Goal: Task Accomplishment & Management: Use online tool/utility

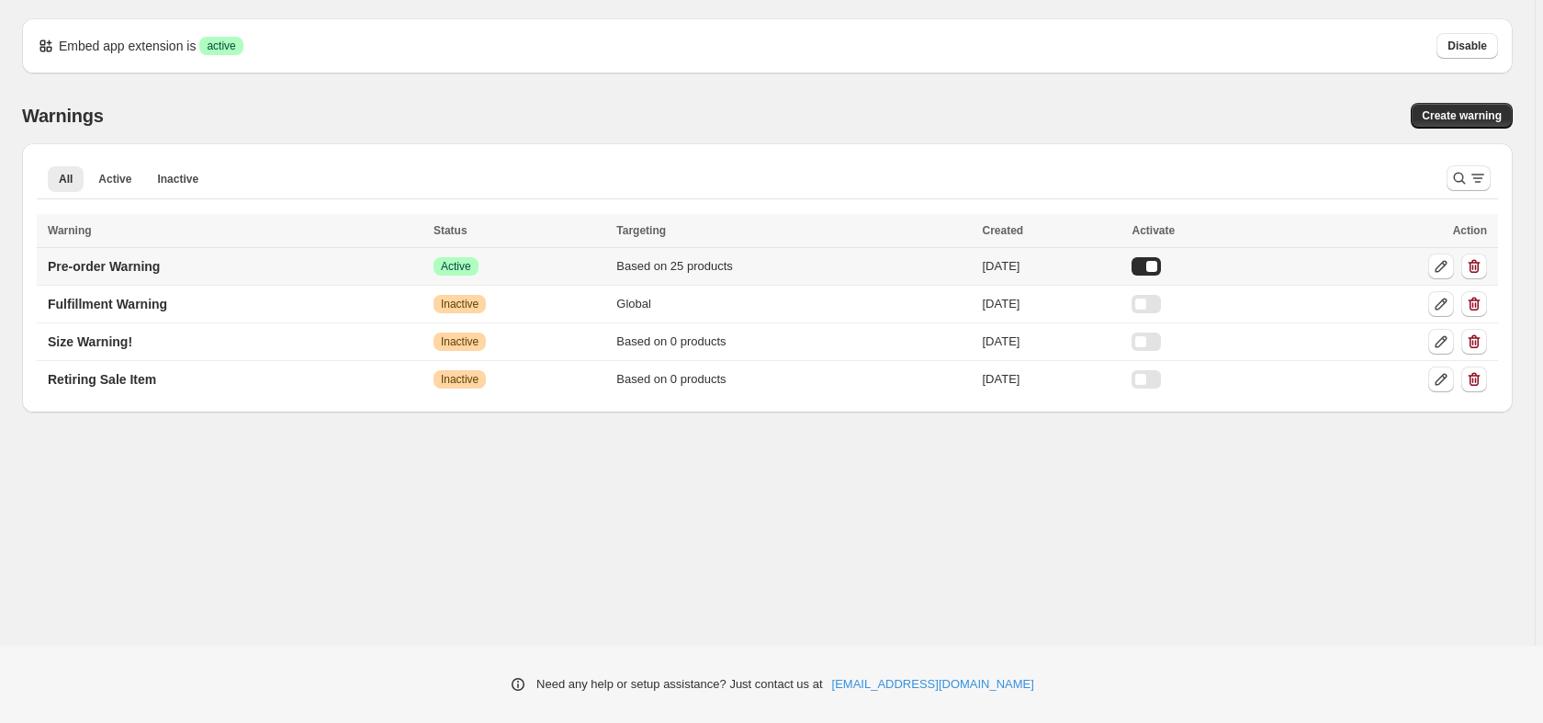
click at [321, 274] on td "Pre-order Warning" at bounding box center [232, 267] width 391 height 38
click at [1442, 266] on icon at bounding box center [1441, 266] width 18 height 18
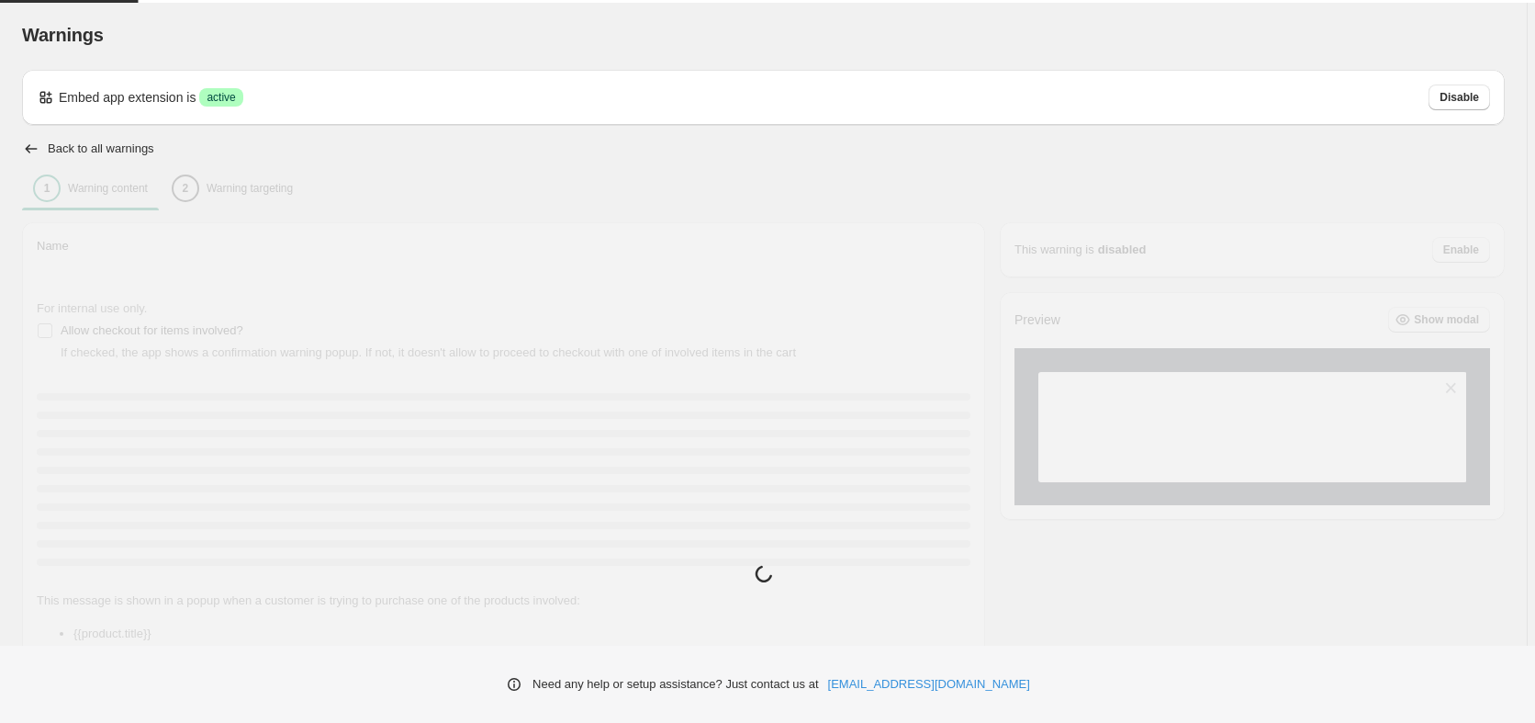
type input "**********"
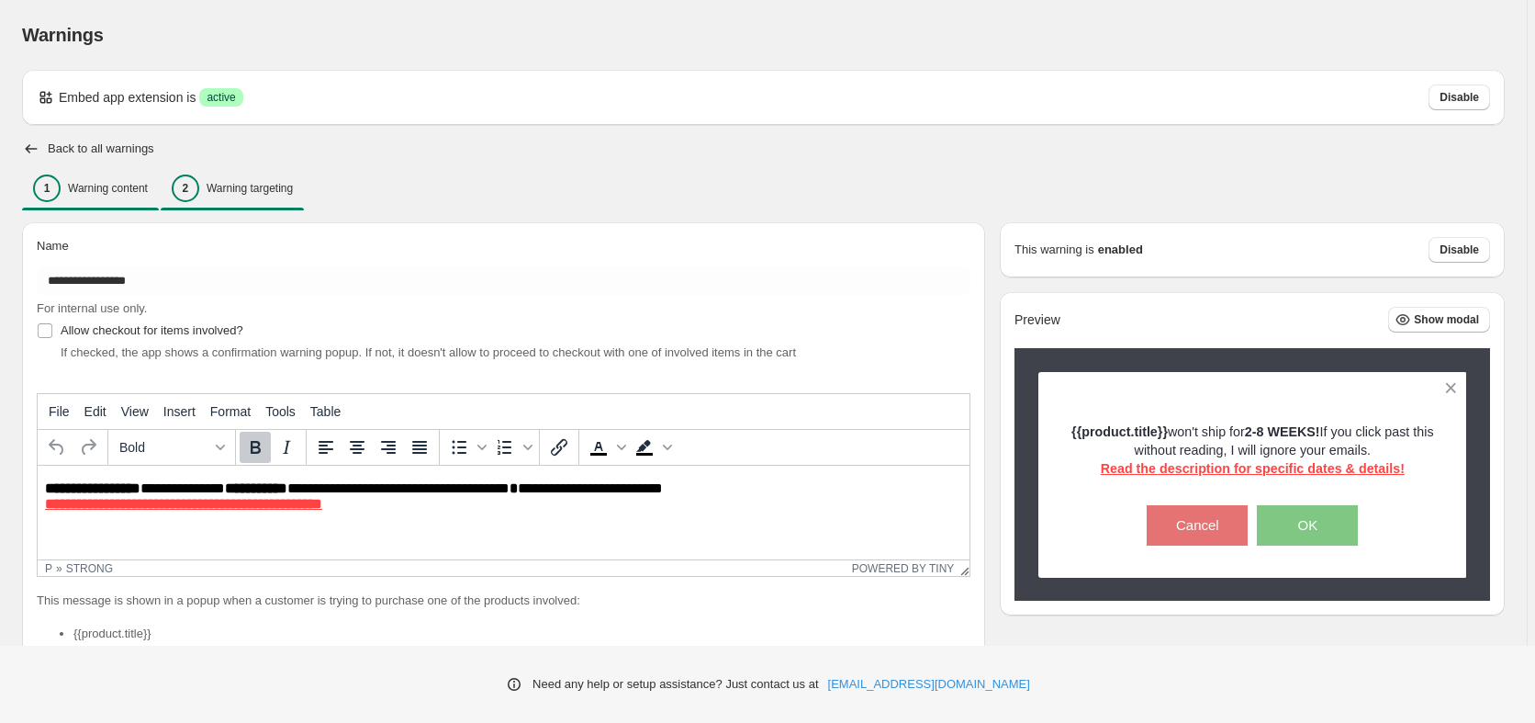
click at [217, 190] on p "Warning targeting" at bounding box center [250, 188] width 86 height 15
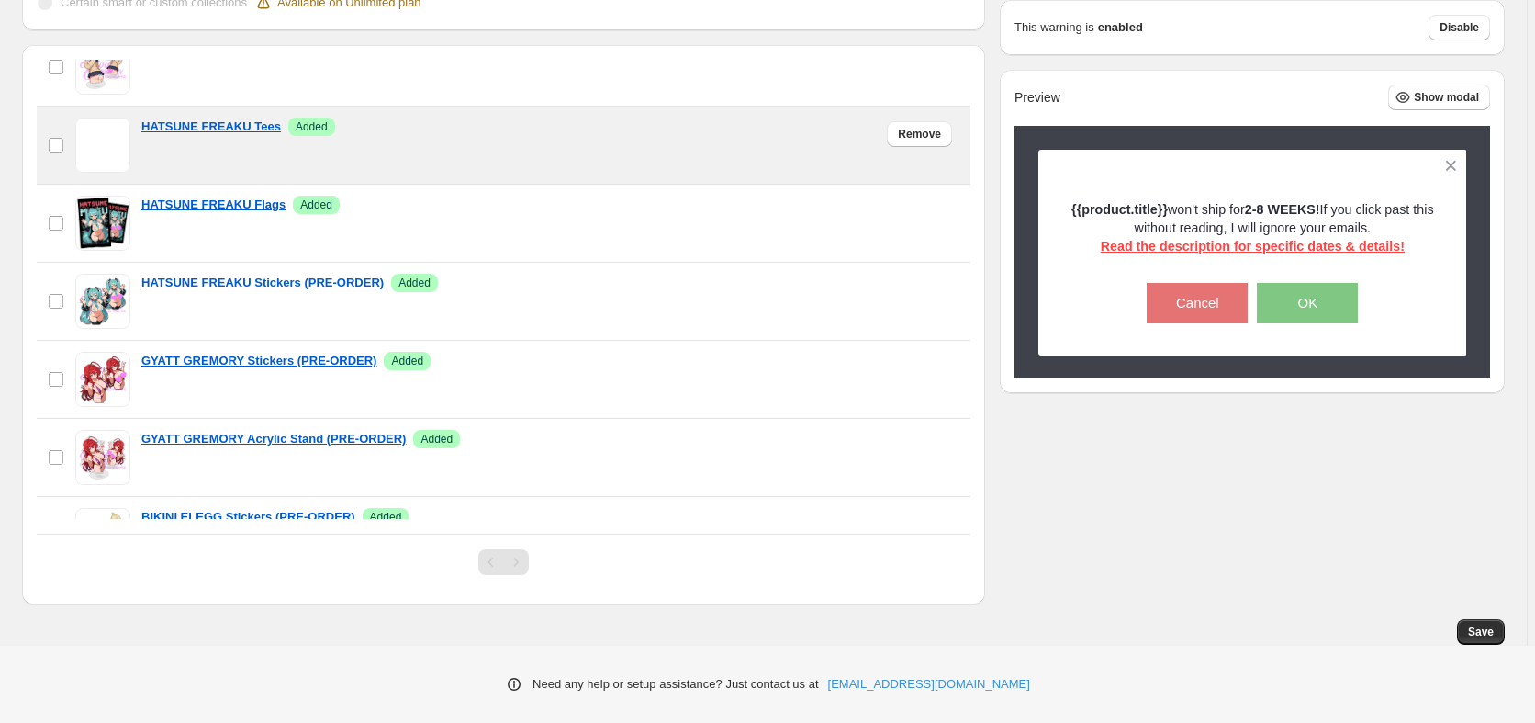
scroll to position [921, 0]
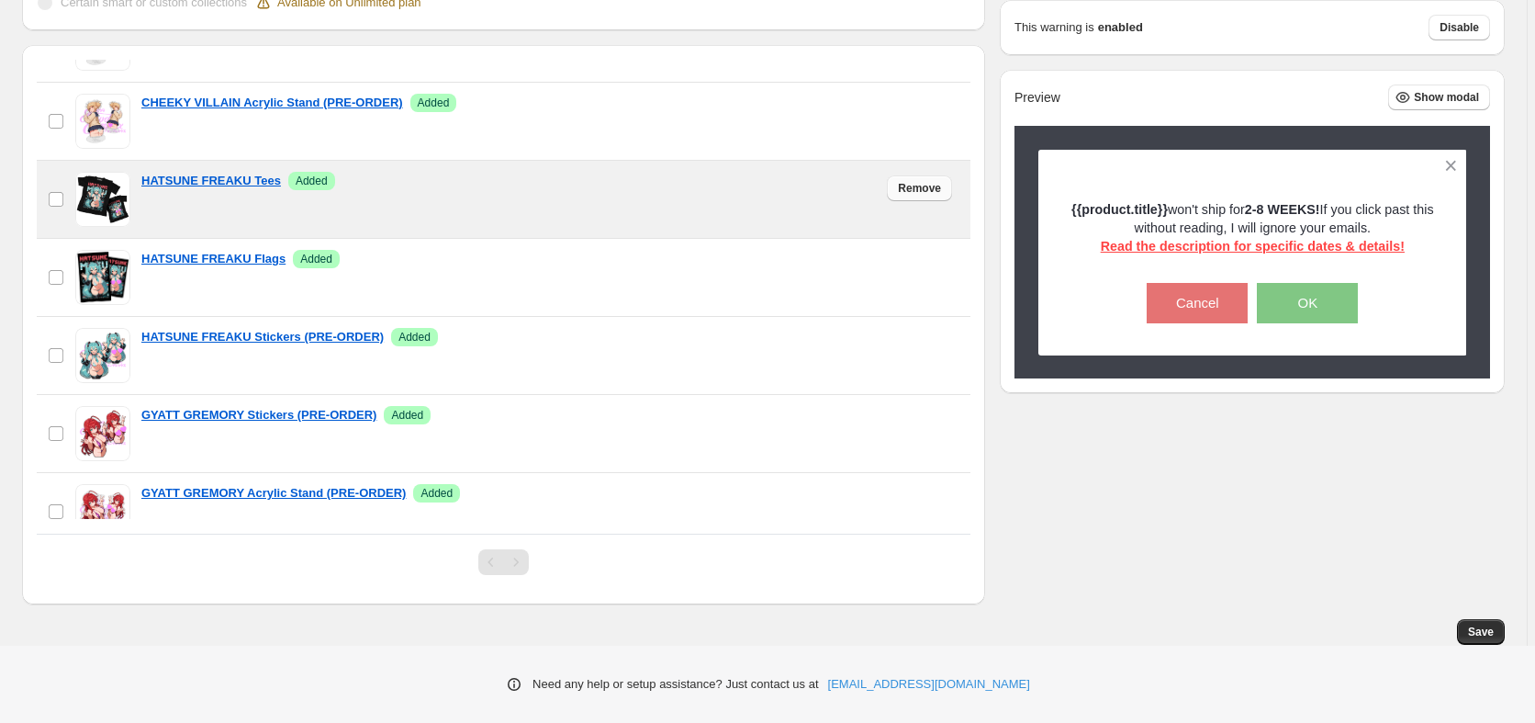
click at [887, 188] on button "Remove" at bounding box center [919, 188] width 65 height 26
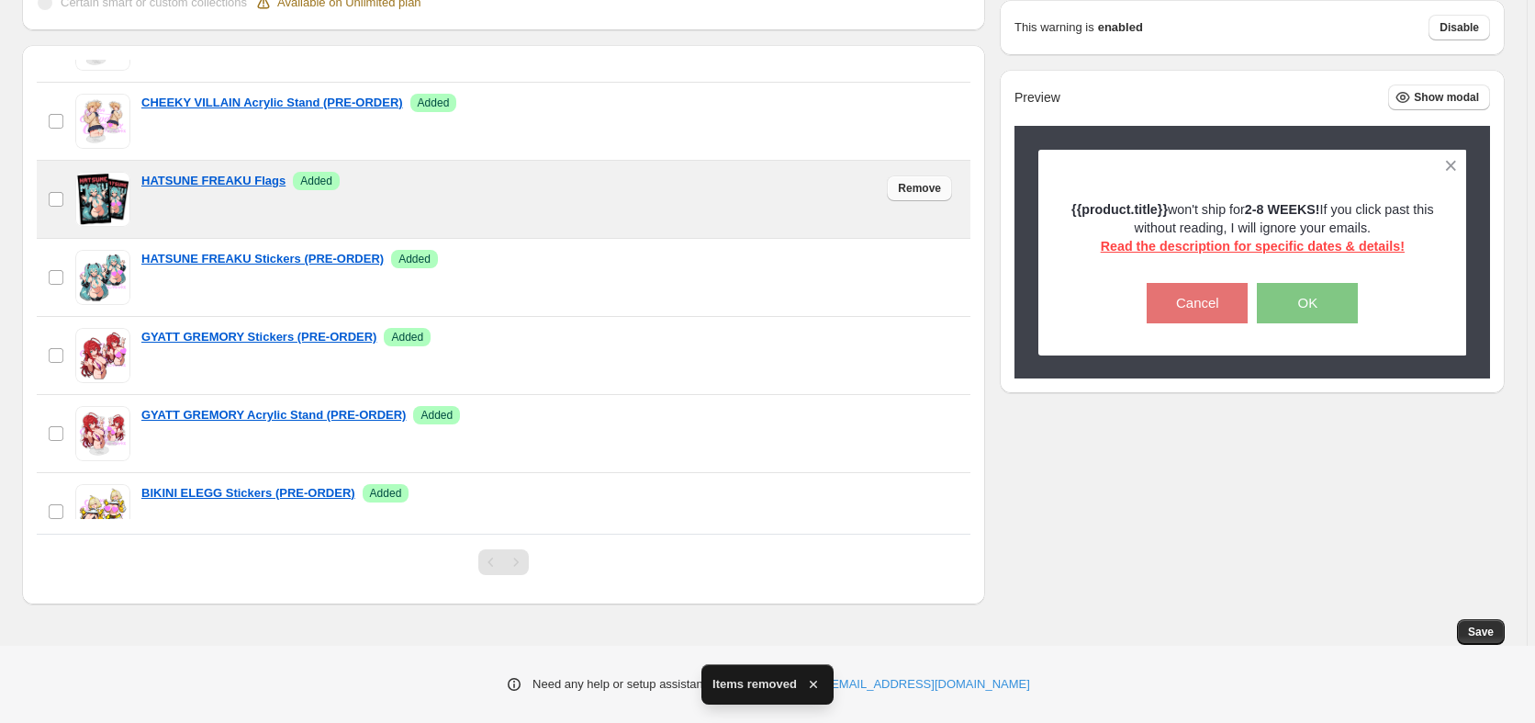
click at [898, 189] on span "Remove" at bounding box center [919, 188] width 43 height 15
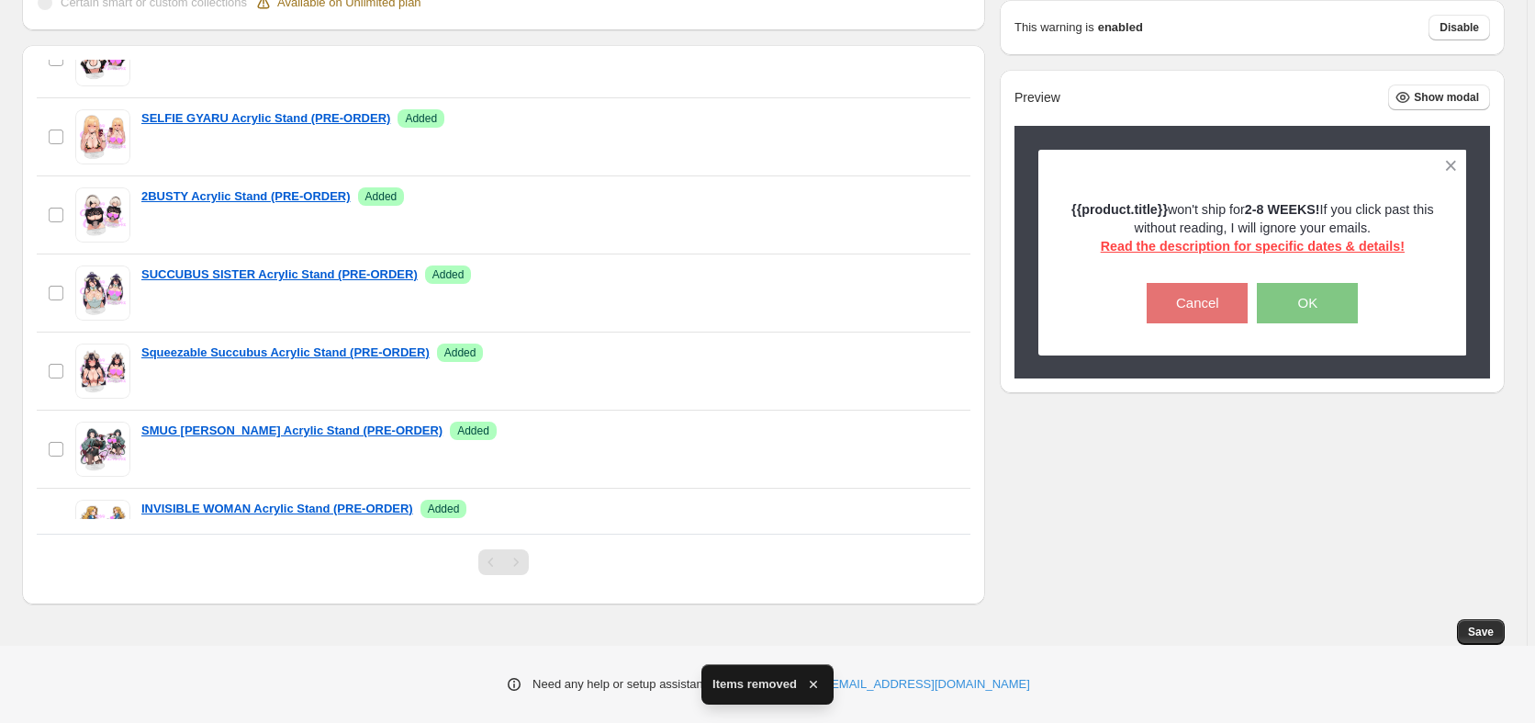
scroll to position [0, 0]
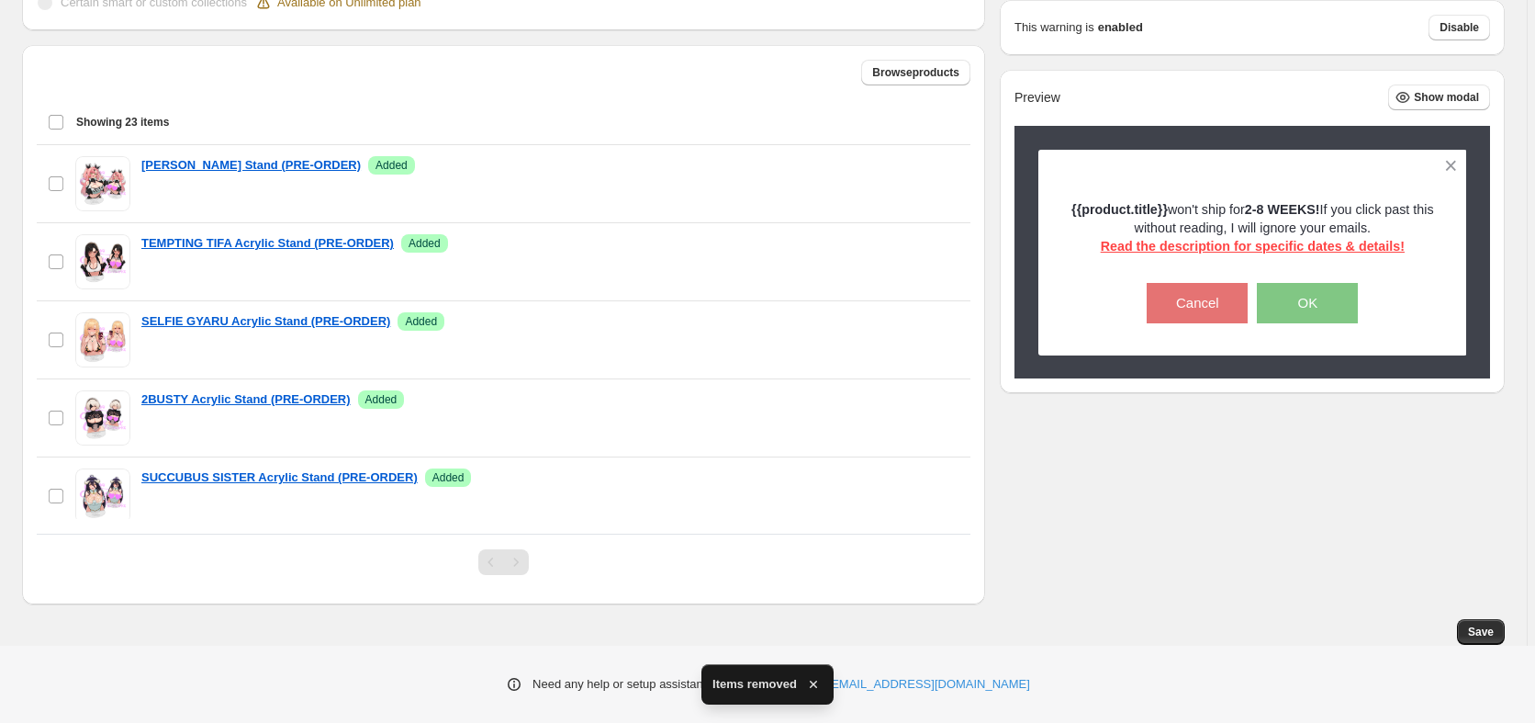
click at [1269, 491] on div "Show the warning only once? If checked, the warning is shown once per customer …" at bounding box center [763, 130] width 1483 height 949
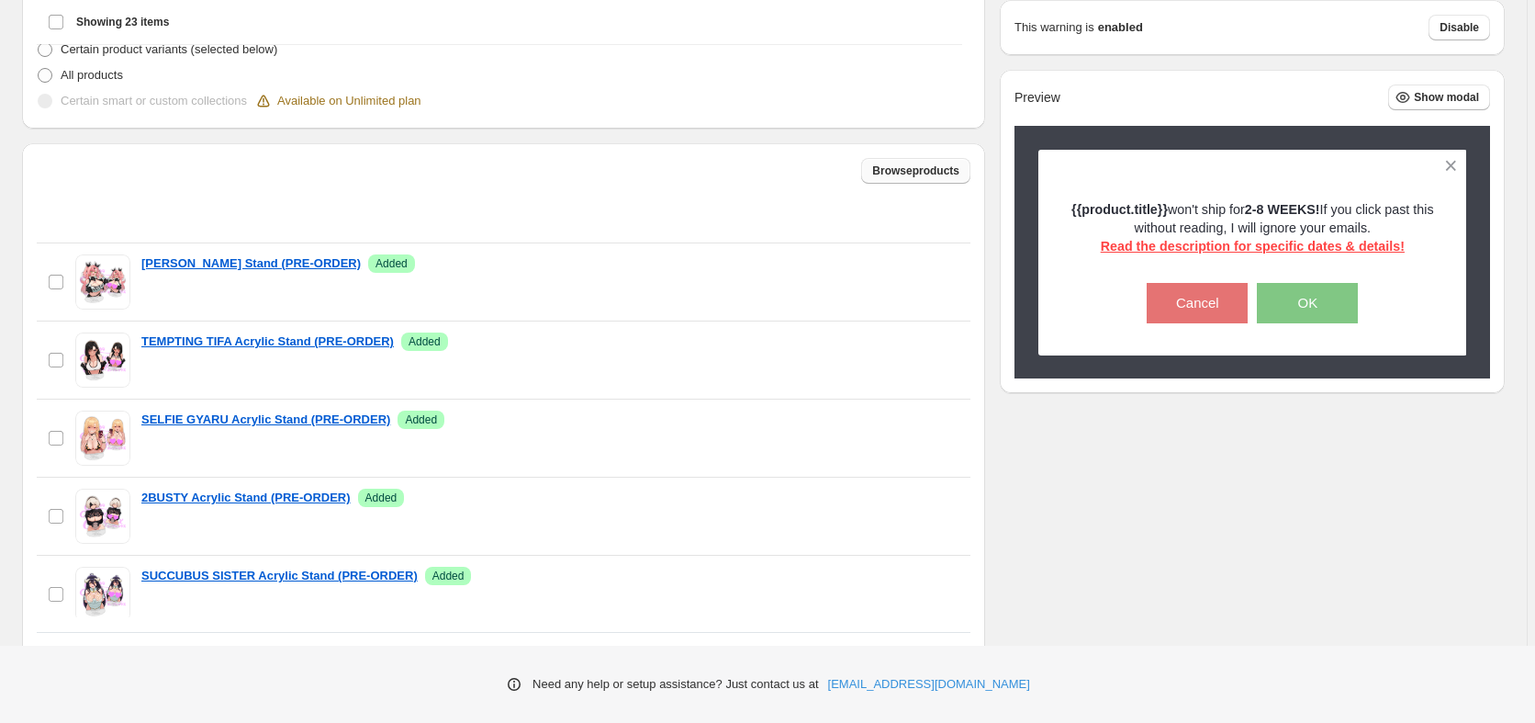
click at [893, 178] on span "Browse products" at bounding box center [915, 170] width 87 height 15
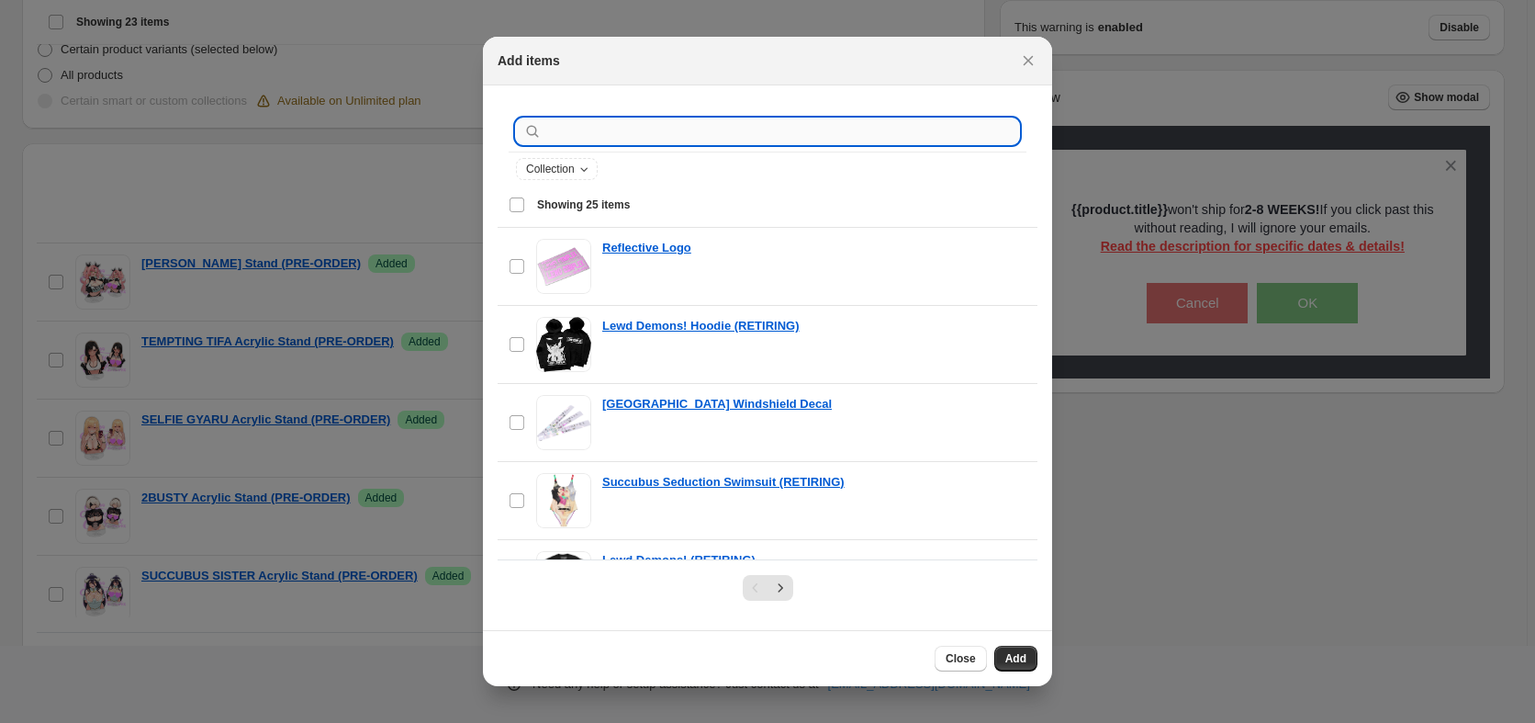
click at [583, 125] on input ":r1c:" at bounding box center [782, 131] width 474 height 26
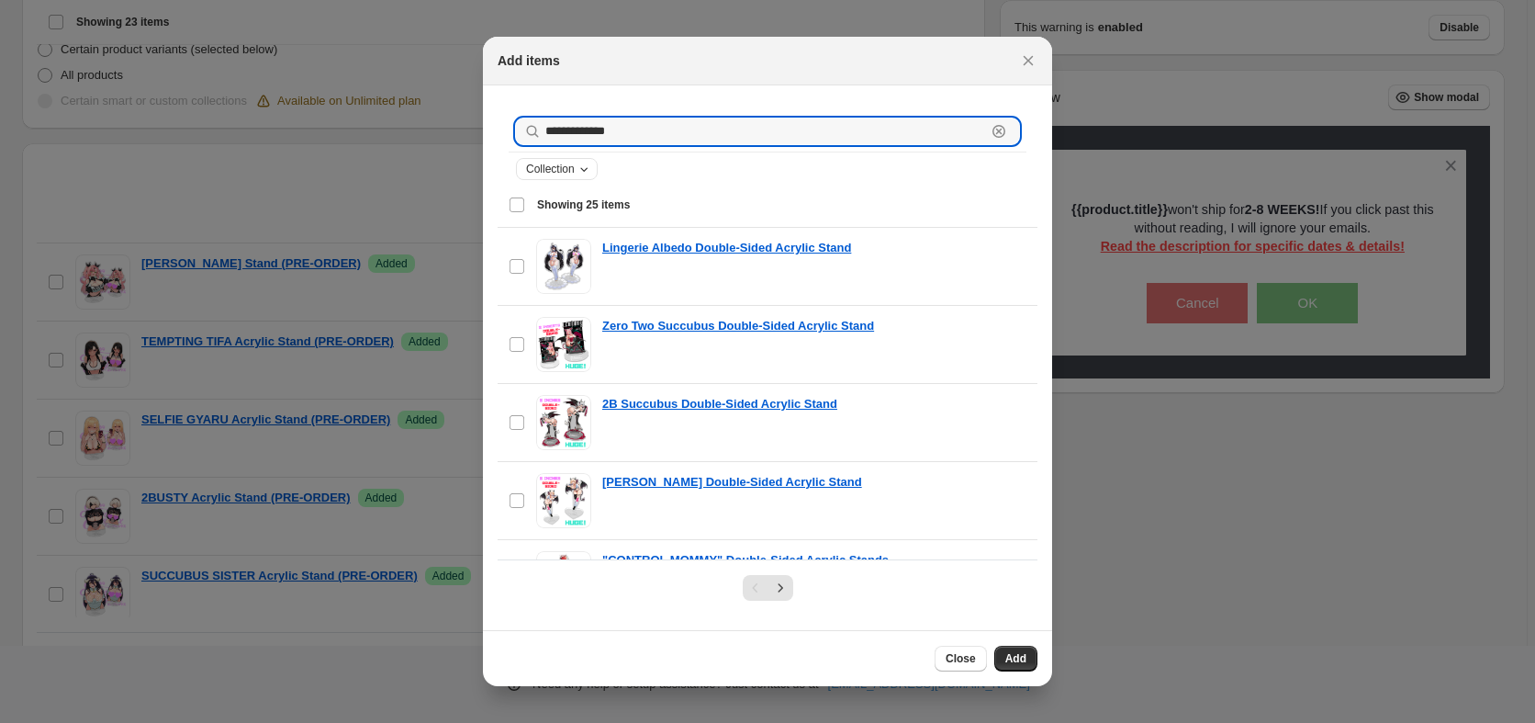
type input "**********"
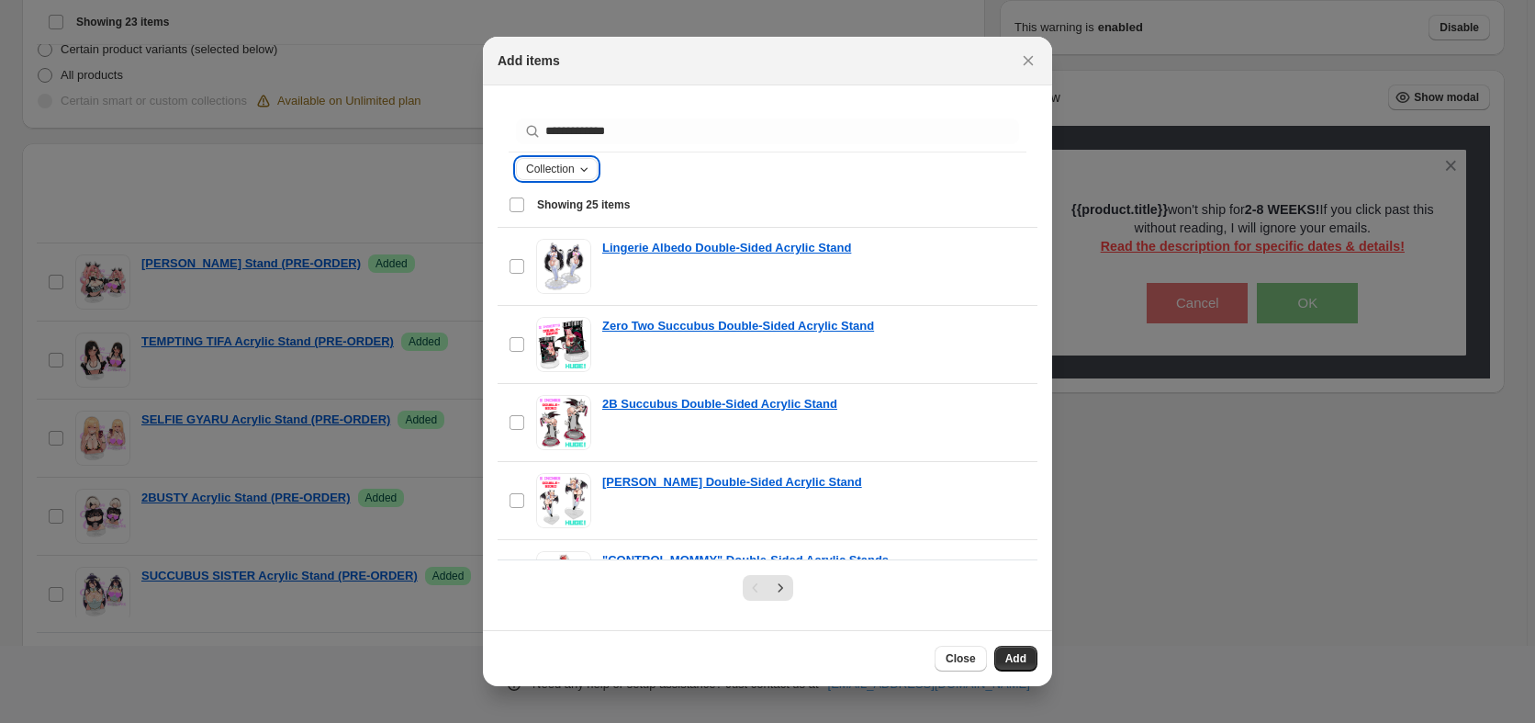
click at [580, 176] on div "Collection" at bounding box center [558, 169] width 69 height 18
click at [527, 221] on select "**********" at bounding box center [601, 235] width 148 height 29
select select "**********"
click option "**********" at bounding box center [0, 0] width 0 height 0
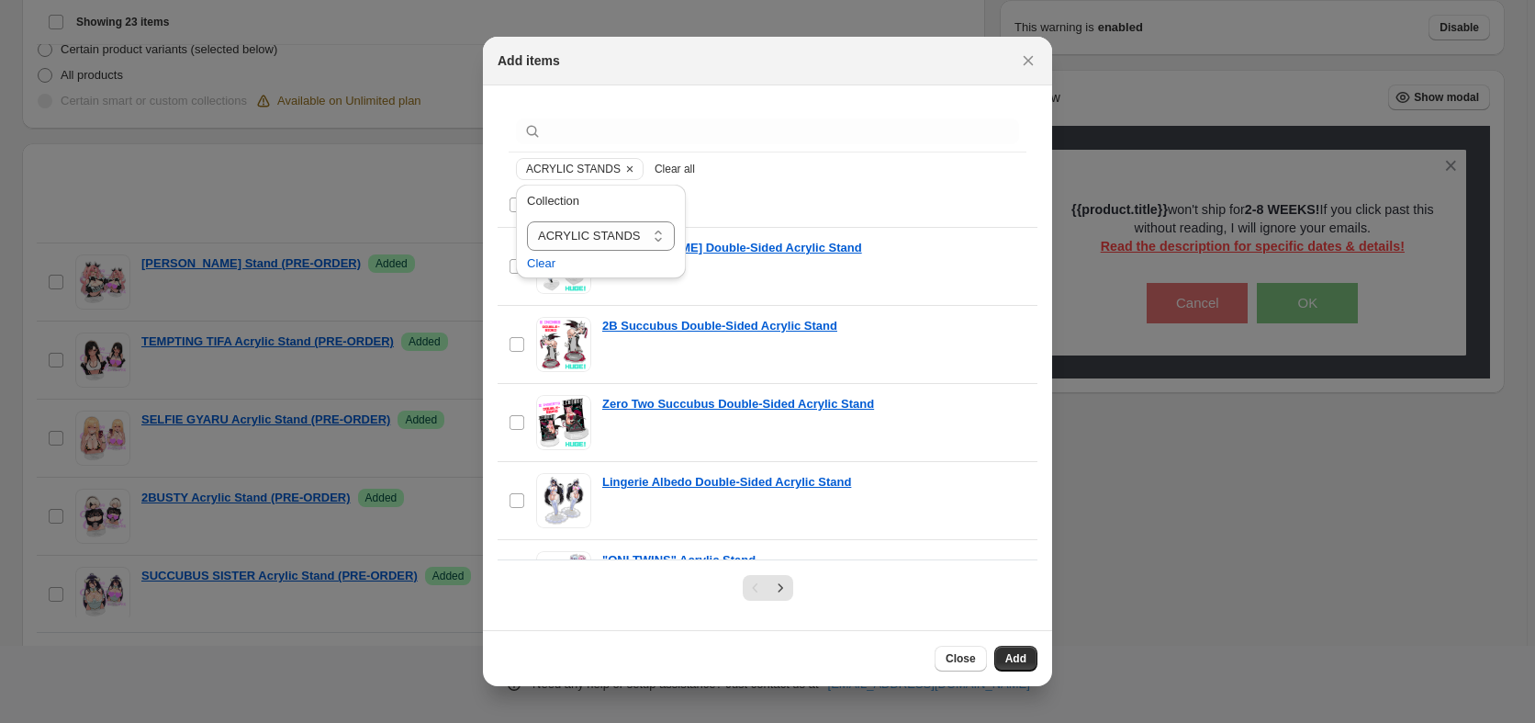
click at [753, 168] on div "ACRYLIC STANDS Clear all" at bounding box center [767, 169] width 503 height 22
click at [735, 206] on span "Showing 25 items" at bounding box center [781, 204] width 489 height 17
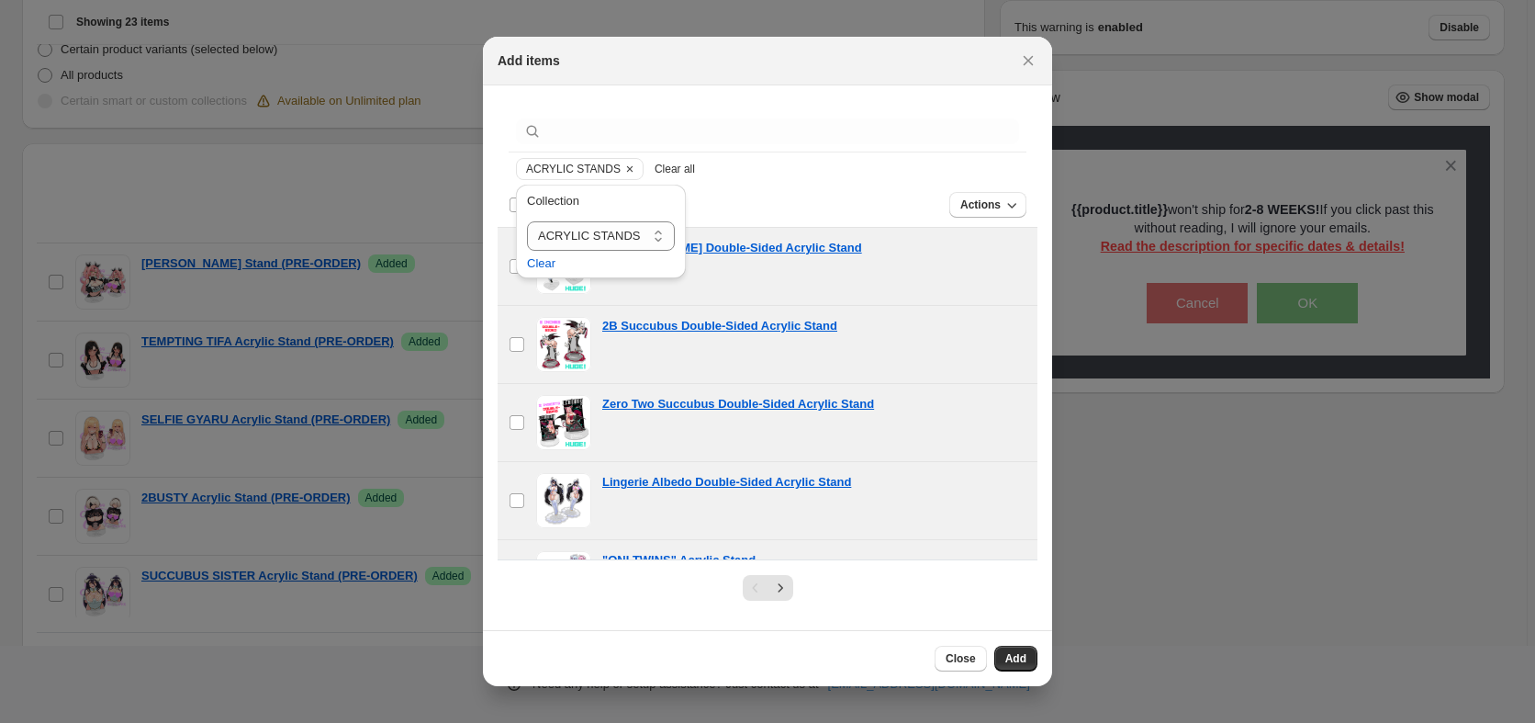
click at [740, 203] on div "Actions" at bounding box center [819, 205] width 415 height 26
click at [741, 210] on div "Actions" at bounding box center [819, 205] width 415 height 26
click at [545, 264] on span "Clear" at bounding box center [541, 263] width 28 height 18
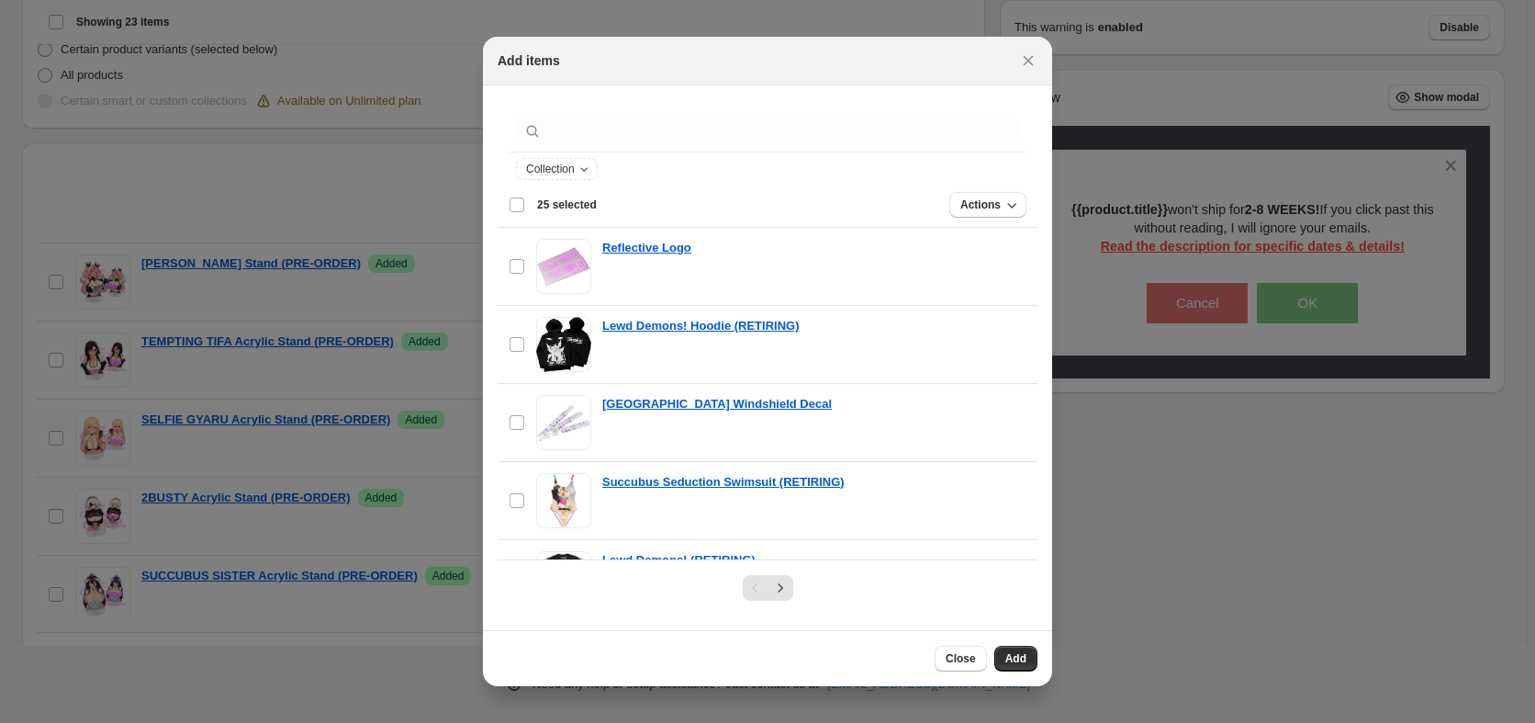
click at [818, 193] on div "Actions" at bounding box center [819, 205] width 415 height 26
click at [582, 172] on icon "Collection" at bounding box center [584, 169] width 15 height 15
click at [1031, 62] on icon "Close" at bounding box center [1028, 60] width 18 height 18
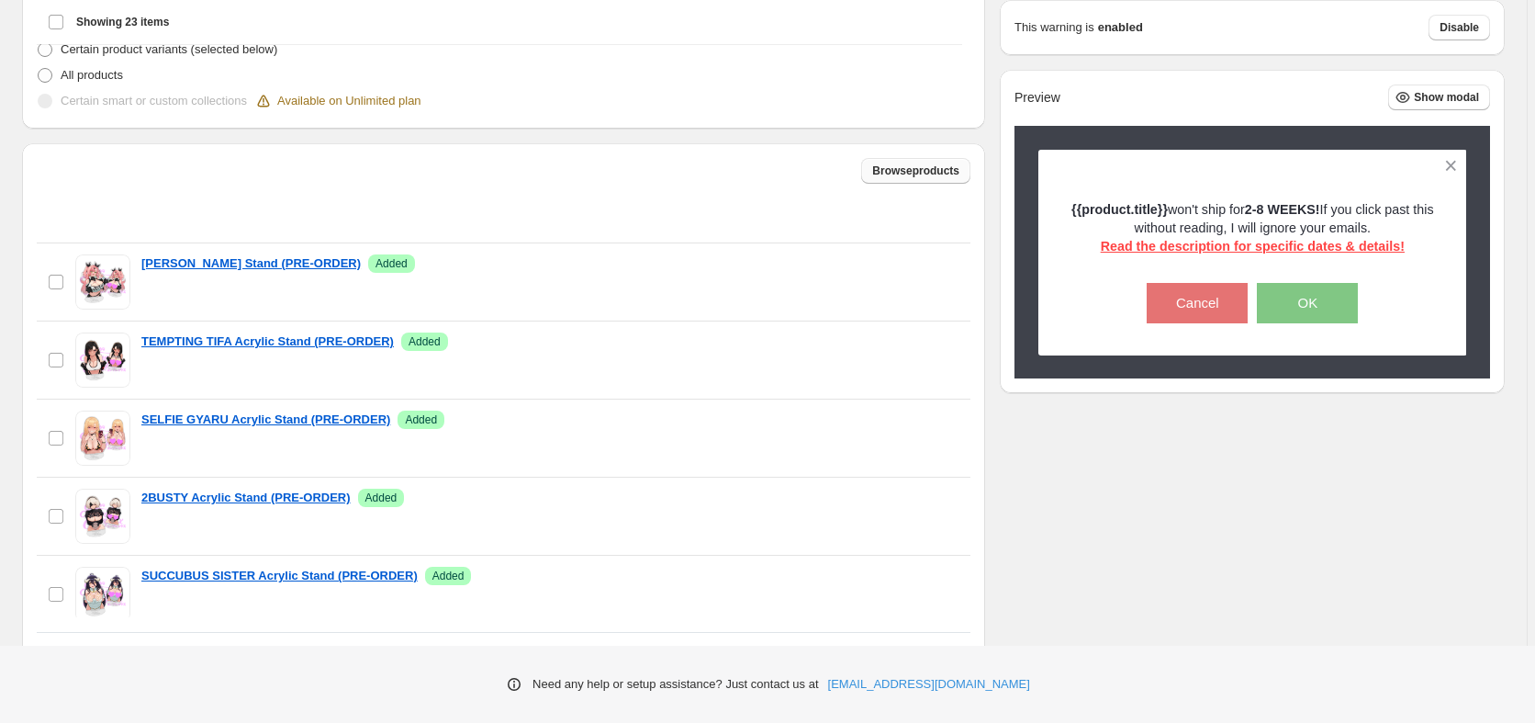
click at [874, 178] on span "Browse products" at bounding box center [915, 170] width 87 height 15
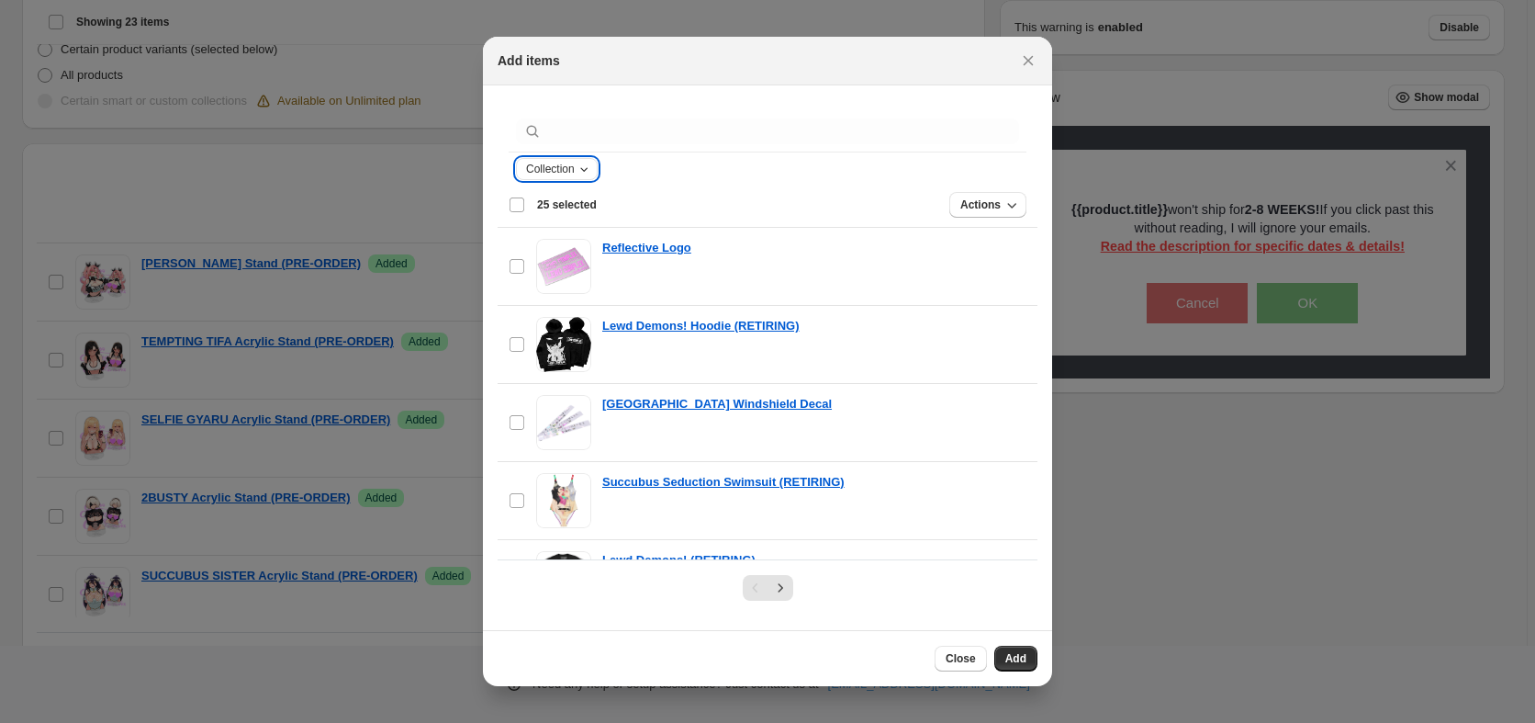
click at [565, 178] on button "Collection" at bounding box center [557, 169] width 80 height 20
click at [527, 221] on select "**********" at bounding box center [601, 235] width 148 height 29
select select "**********"
click option "**********" at bounding box center [0, 0] width 0 height 0
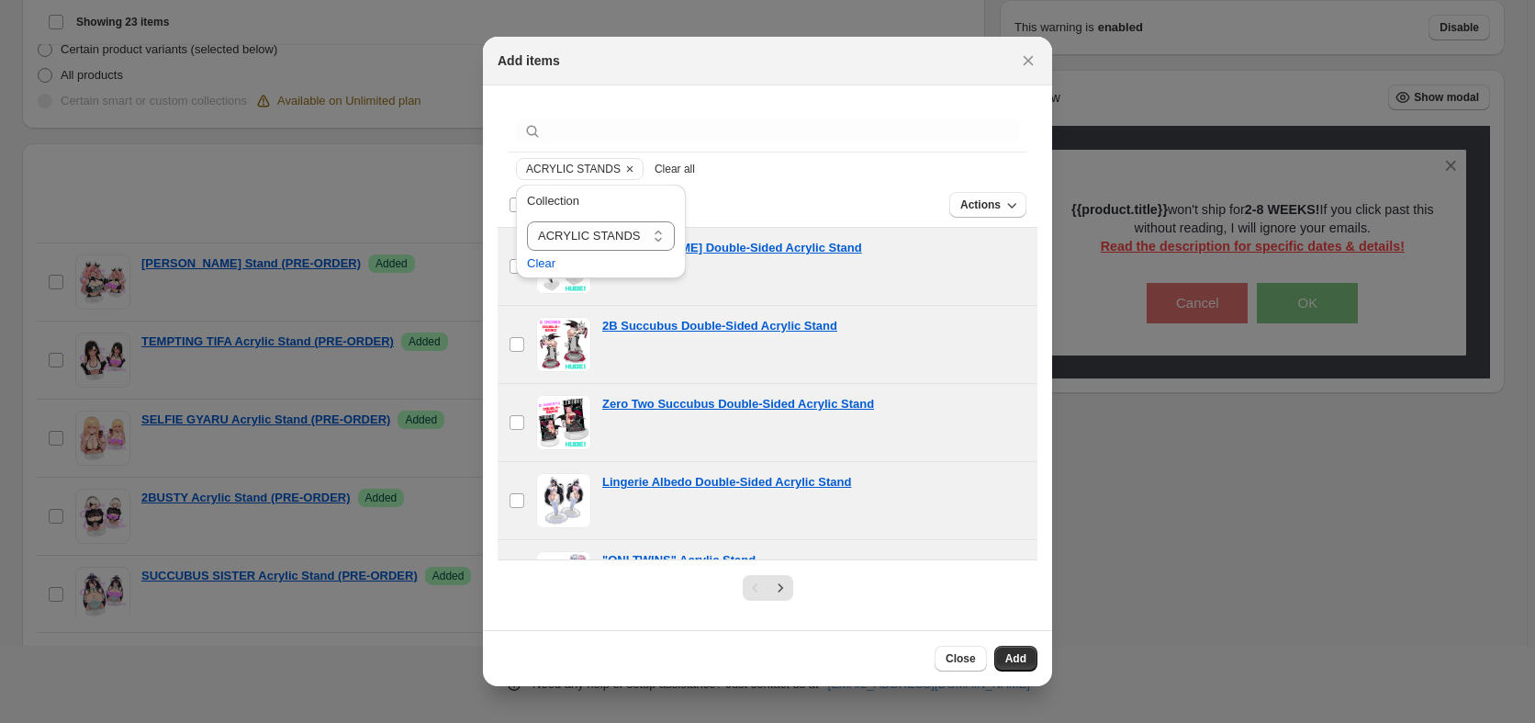
click at [851, 150] on div ":r1c:" at bounding box center [768, 131] width 518 height 40
click at [631, 199] on div "Collection" at bounding box center [601, 205] width 148 height 26
click at [567, 169] on span "ACRYLIC STANDS" at bounding box center [573, 169] width 95 height 15
click at [519, 209] on div "Deselect all 25 items 25 selected" at bounding box center [553, 204] width 88 height 17
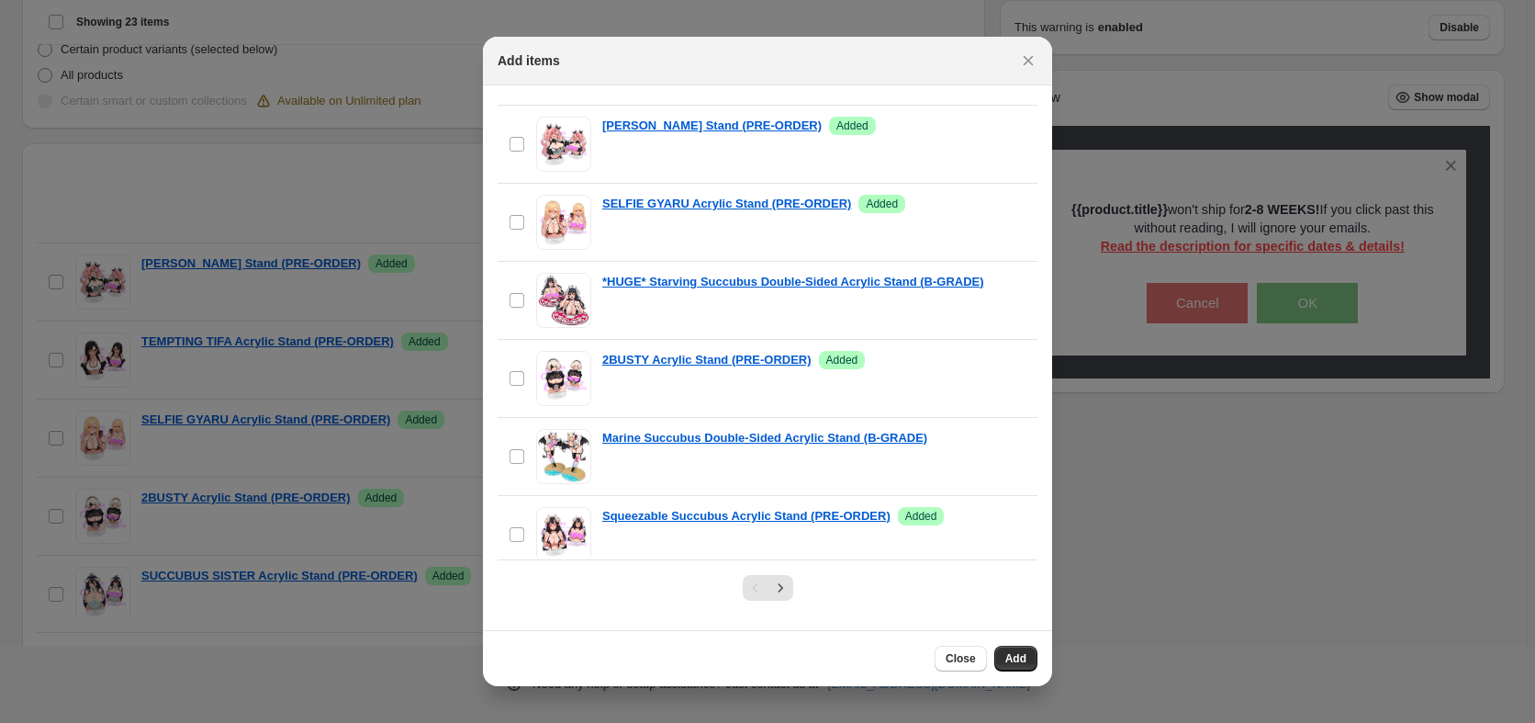
scroll to position [1619, 0]
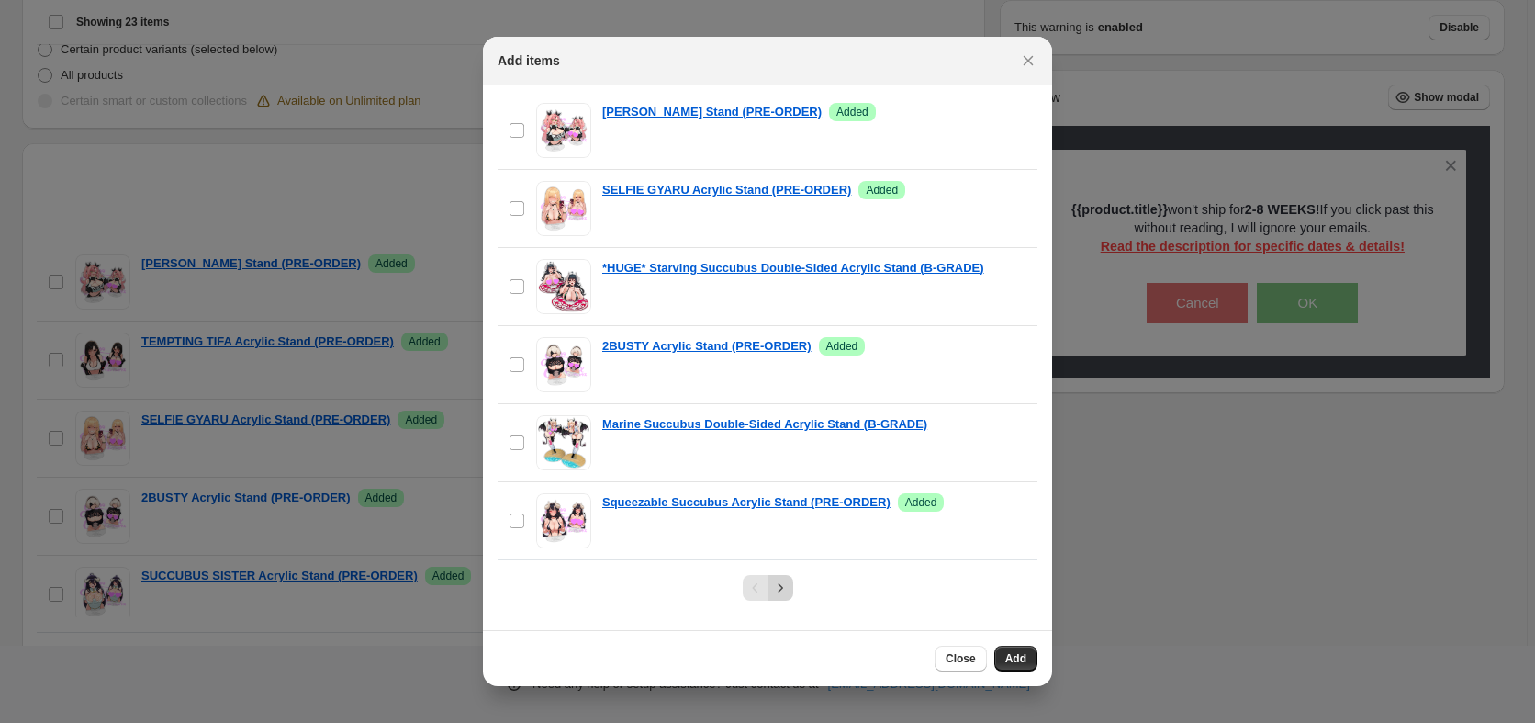
click at [792, 585] on button "Next" at bounding box center [781, 588] width 26 height 26
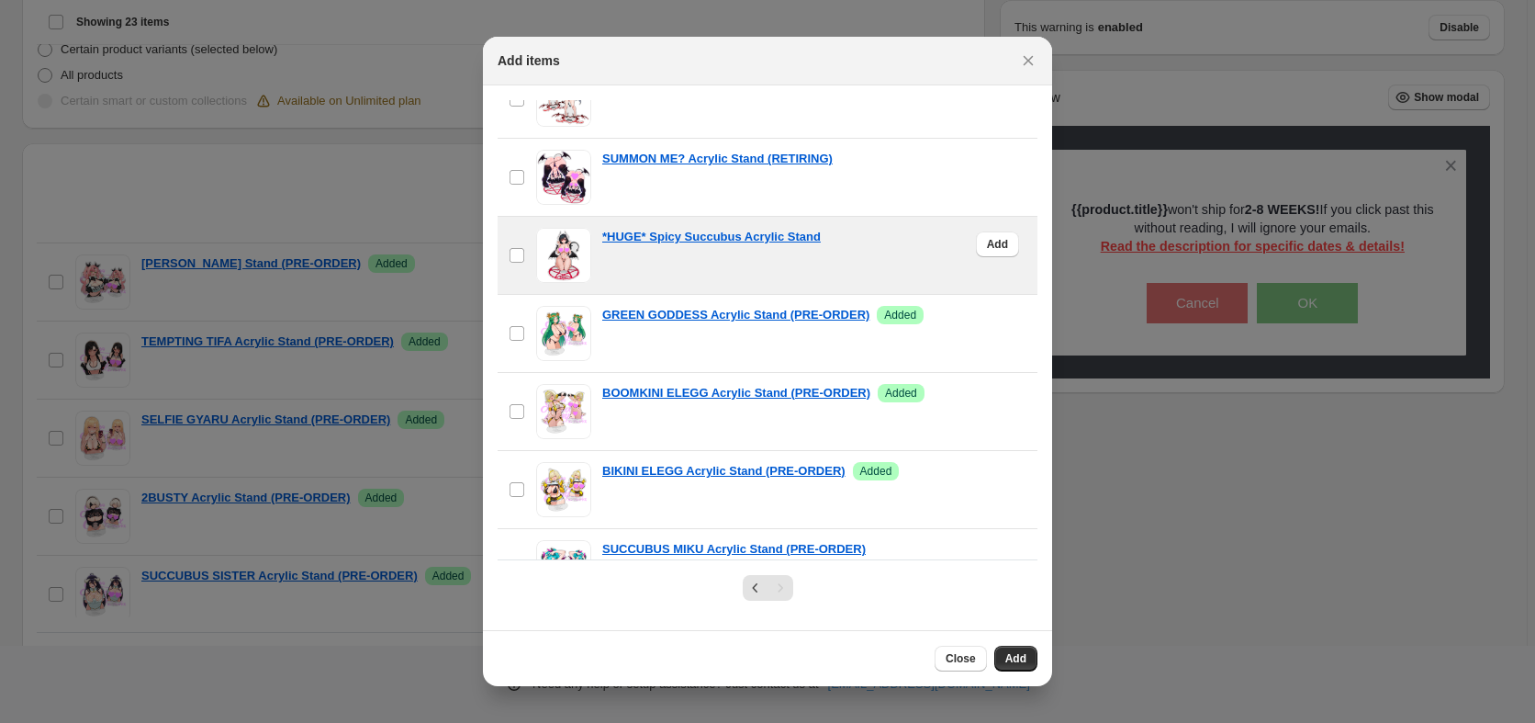
scroll to position [916, 0]
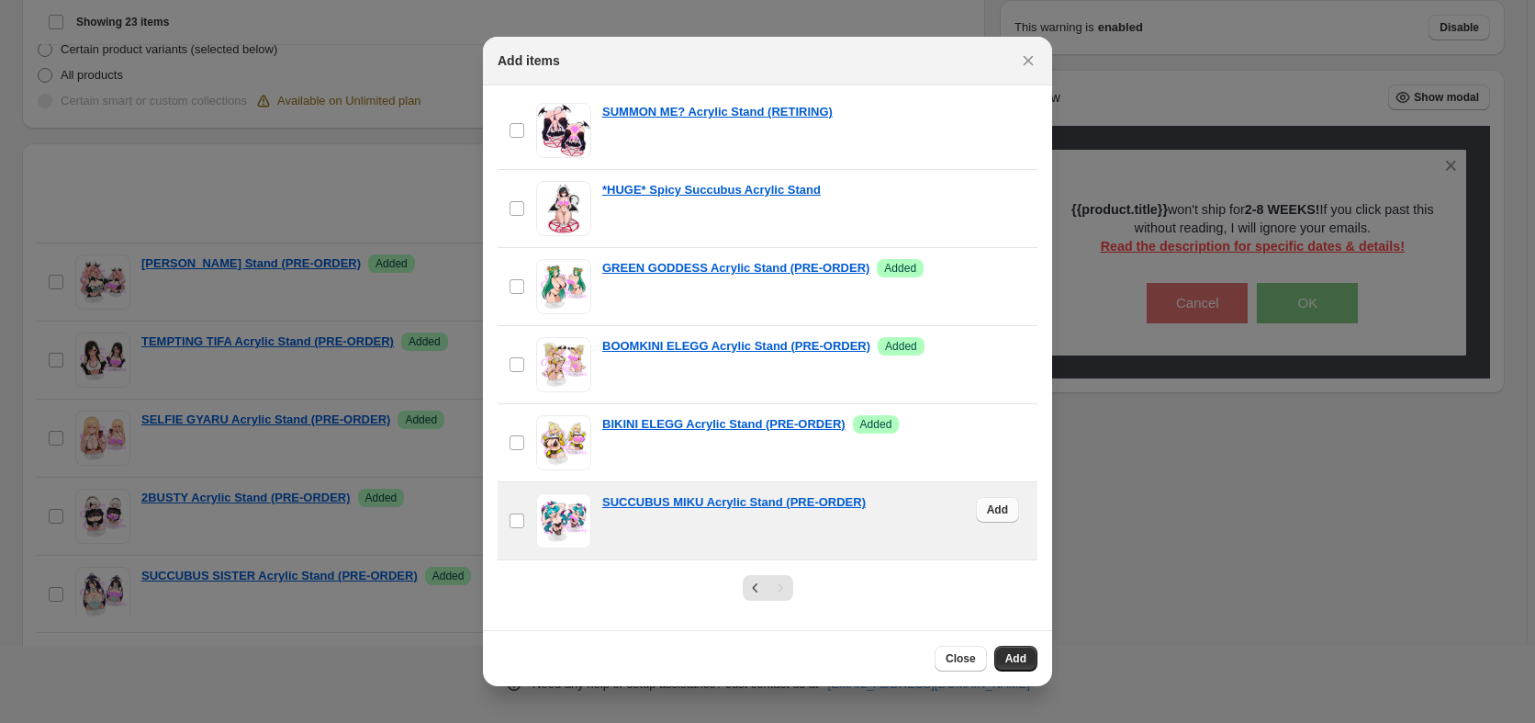
click at [987, 515] on span "Add" at bounding box center [997, 509] width 21 height 15
click at [1012, 657] on span "Add" at bounding box center [1015, 658] width 21 height 15
click at [979, 648] on button "Close" at bounding box center [961, 659] width 52 height 26
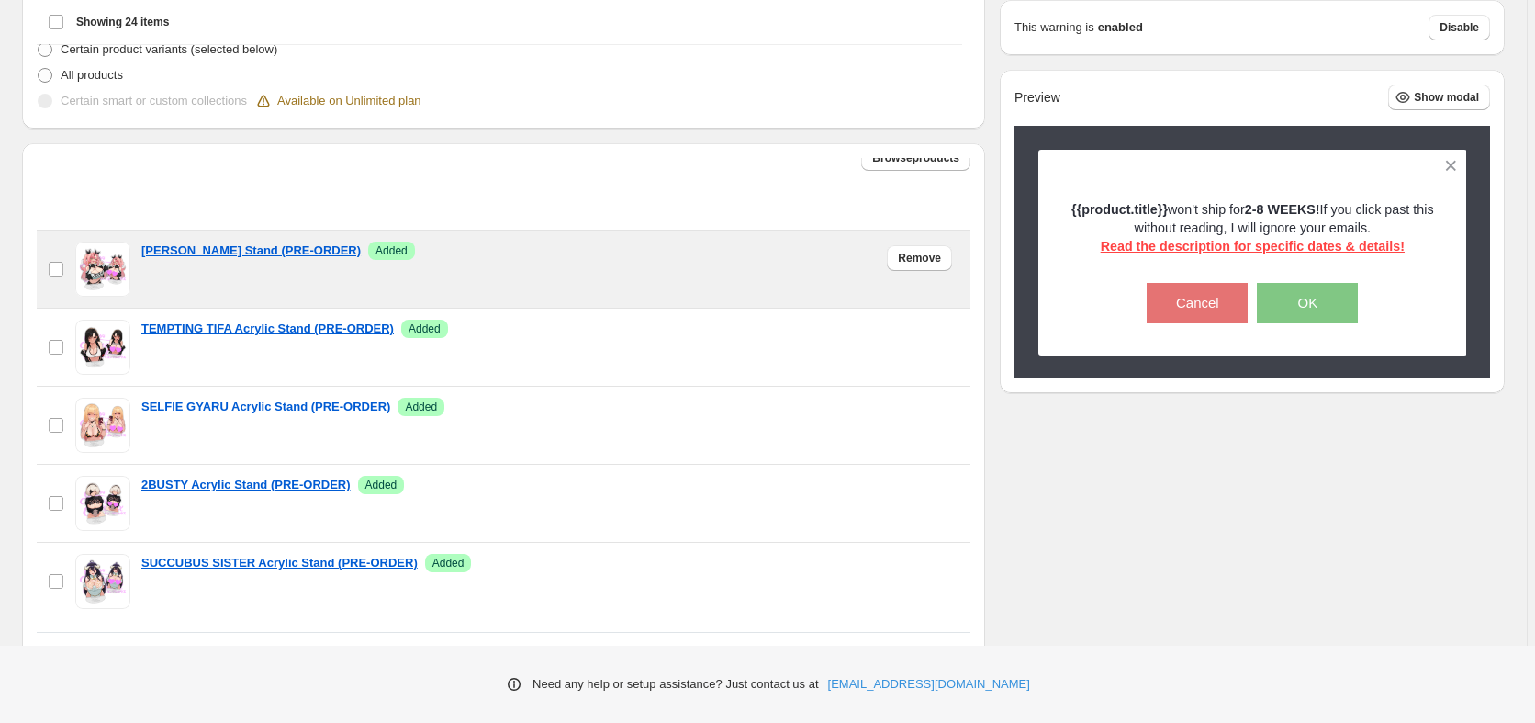
scroll to position [0, 0]
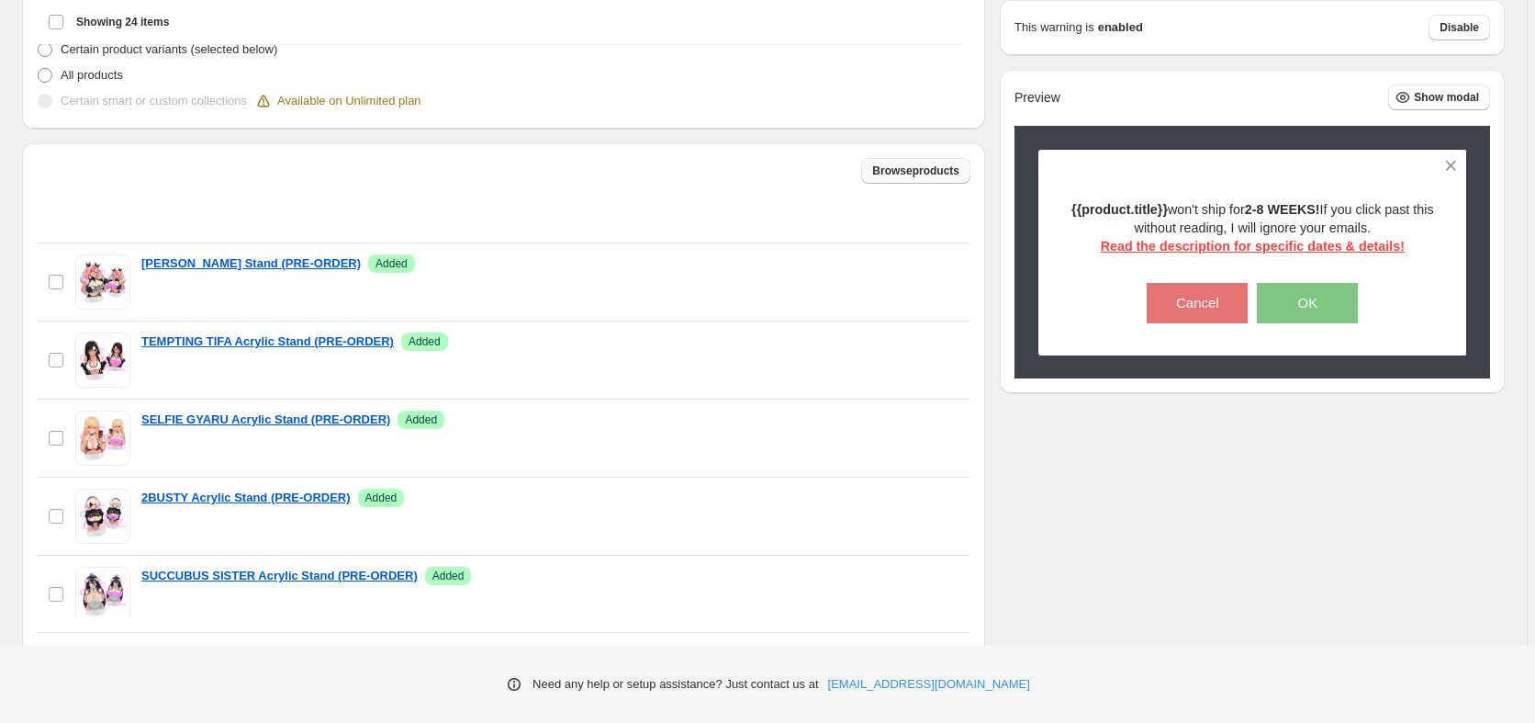
click at [899, 168] on span "Browse products" at bounding box center [915, 170] width 87 height 15
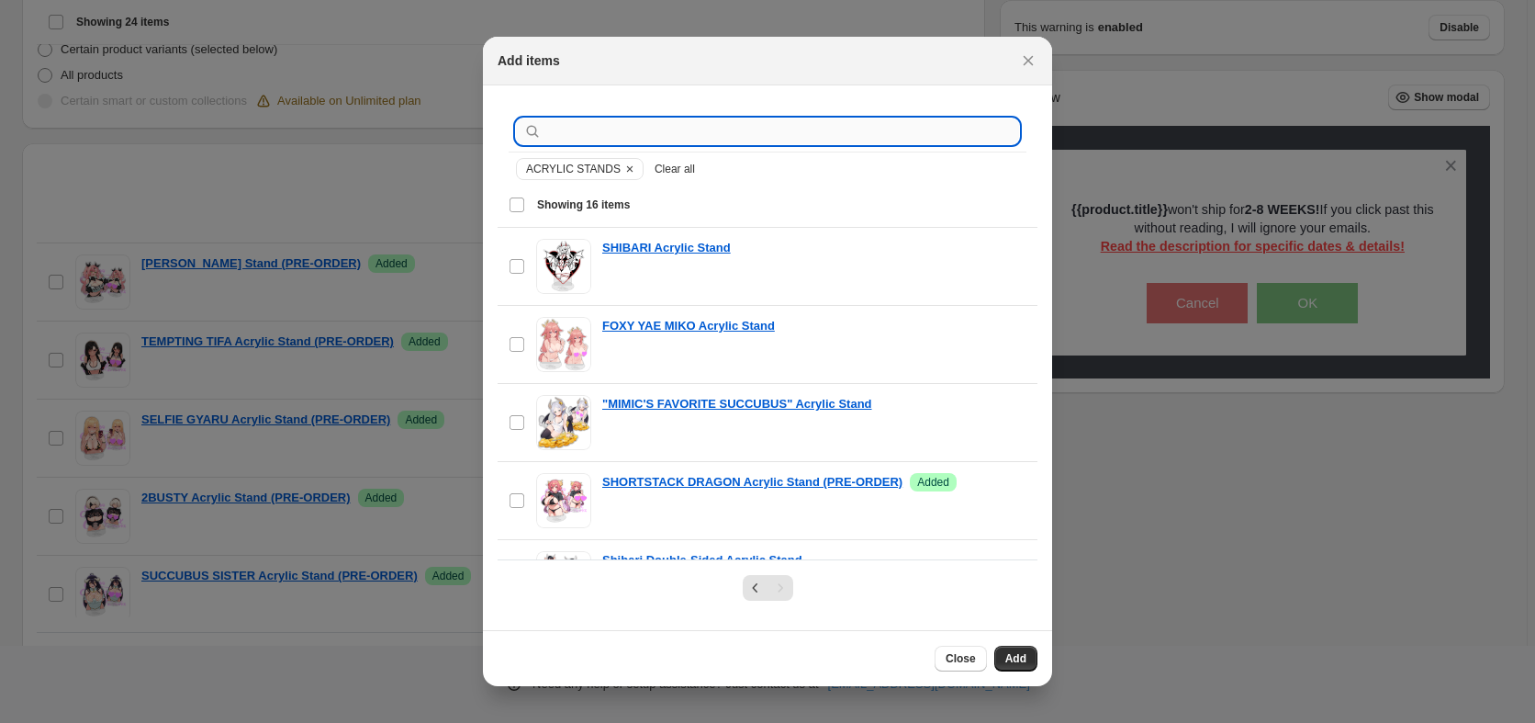
click at [738, 129] on input ":r1c:" at bounding box center [782, 131] width 474 height 26
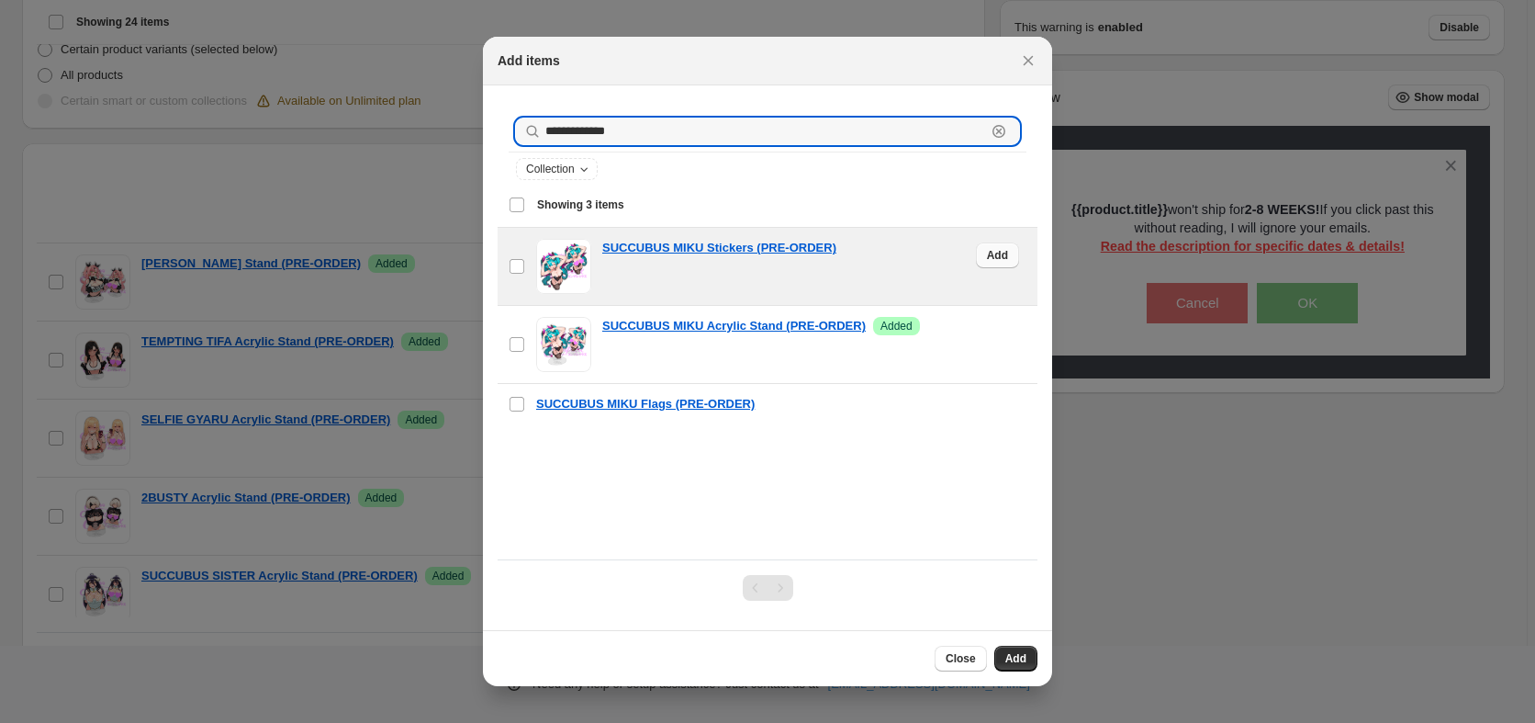
type input "**********"
click at [982, 264] on button "Add" at bounding box center [997, 255] width 43 height 26
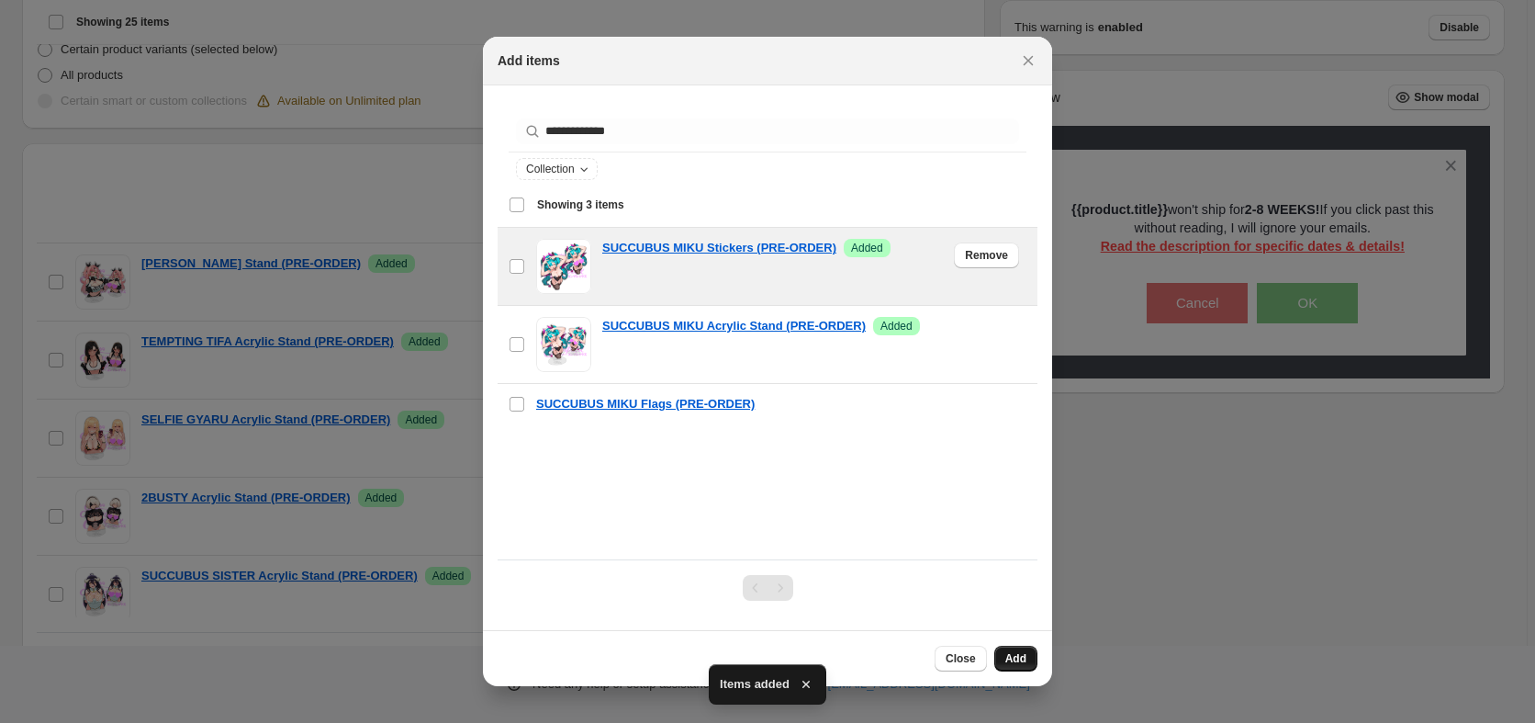
click at [1032, 669] on button "Add" at bounding box center [1015, 659] width 43 height 26
click at [958, 657] on span "Close" at bounding box center [961, 658] width 30 height 15
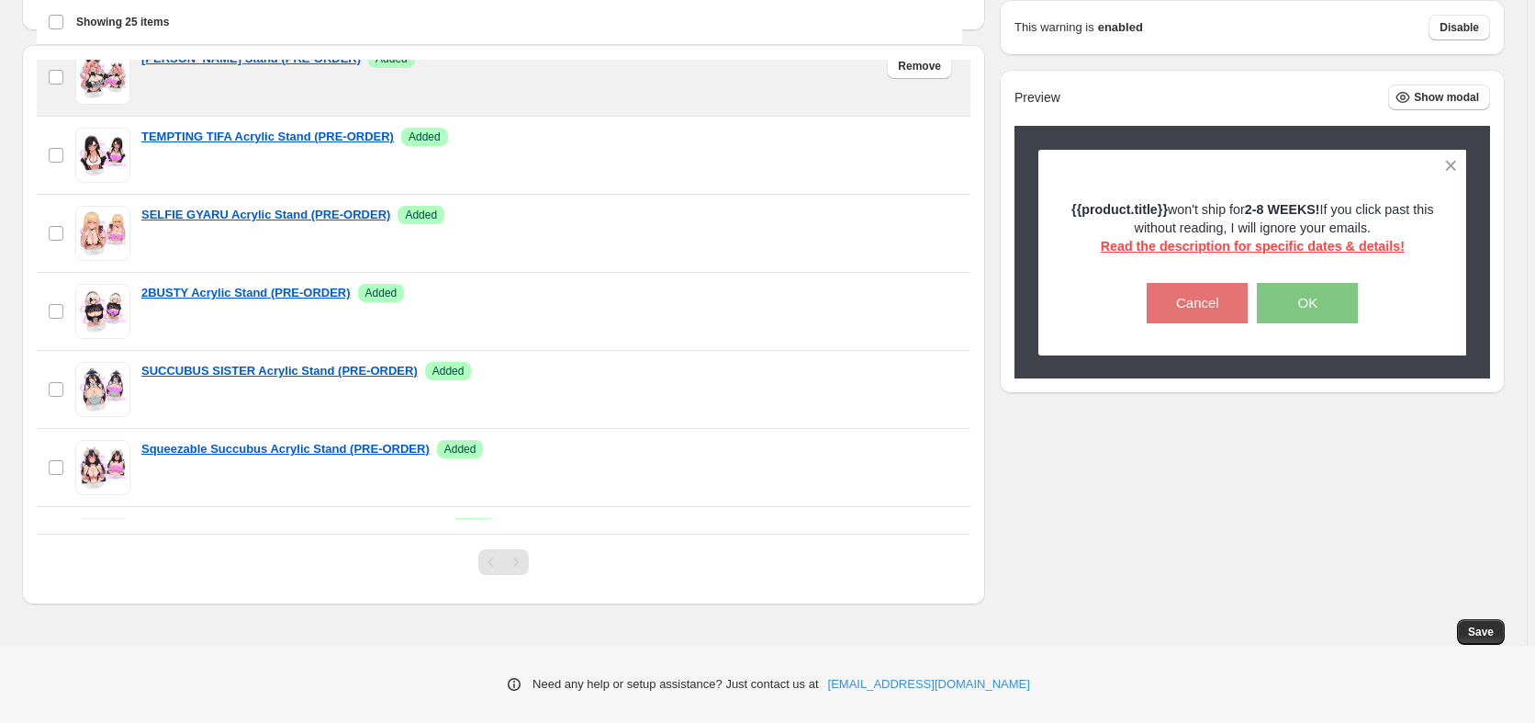
scroll to position [78, 0]
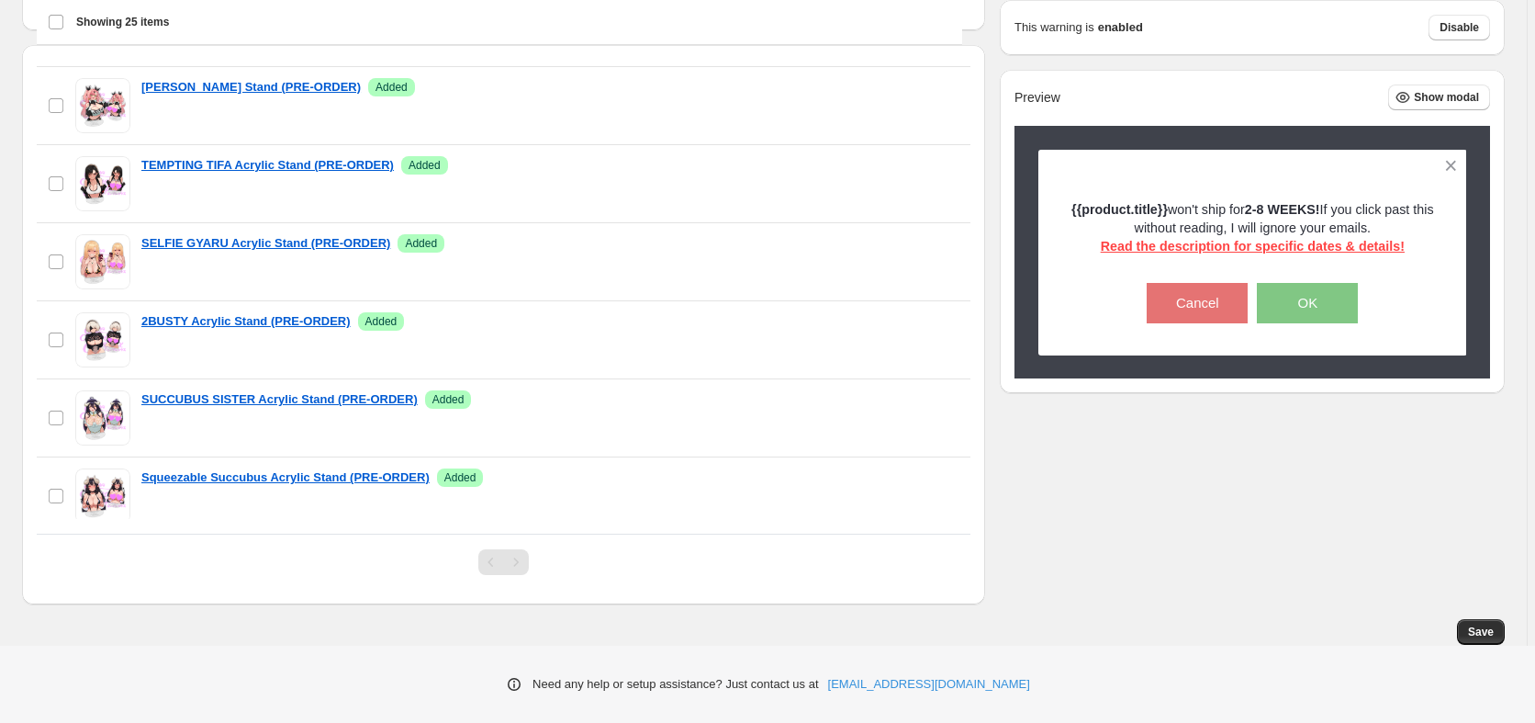
click at [1494, 645] on main "Warnings. This page is ready Warnings Embed app extension is Success active Dis…" at bounding box center [764, 77] width 1528 height 1289
click at [1490, 634] on span "Save" at bounding box center [1481, 631] width 26 height 15
